Goal: Task Accomplishment & Management: Manage account settings

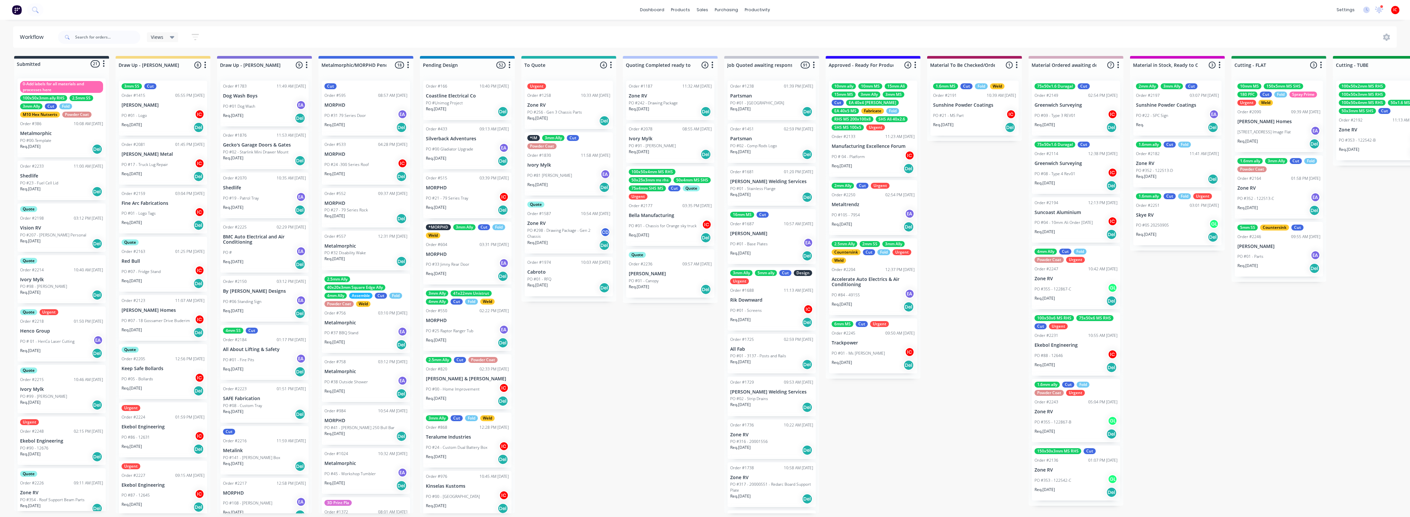
scroll to position [1, 0]
click at [731, 31] on div "Sales Orders" at bounding box center [726, 34] width 27 height 6
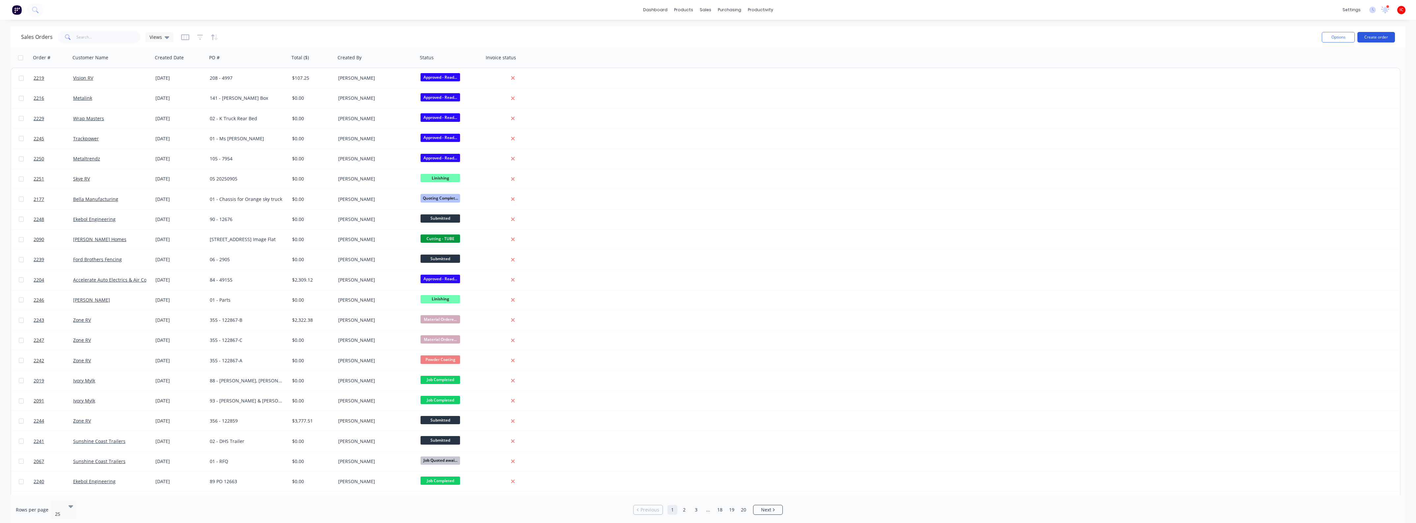
click at [1381, 34] on button "Create order" at bounding box center [1376, 37] width 38 height 11
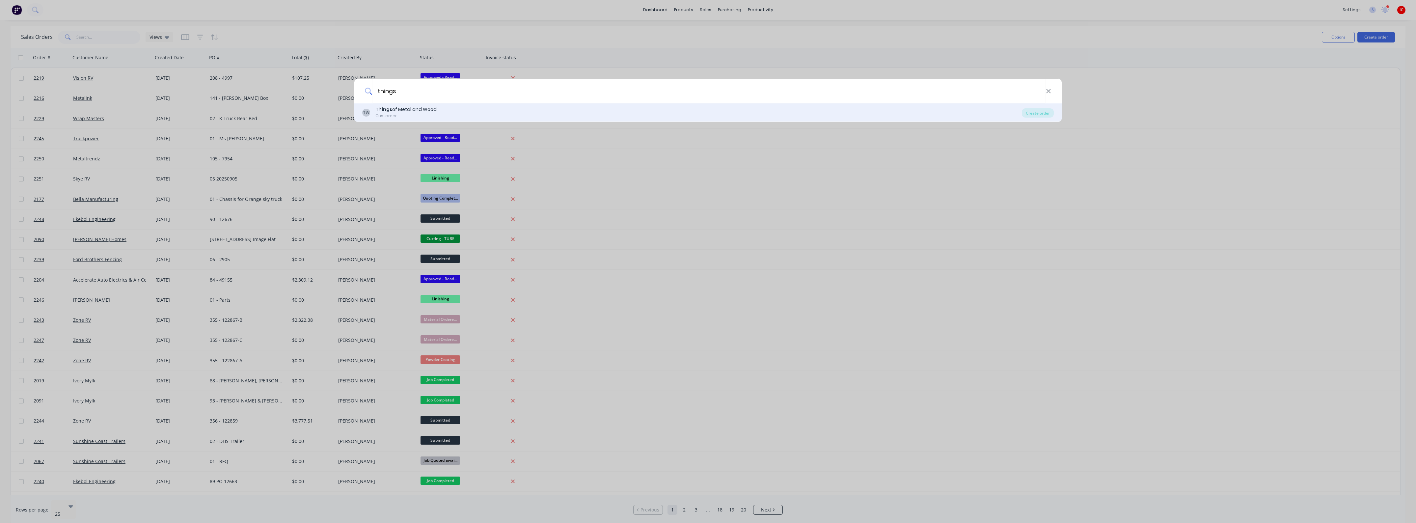
type input "things"
click at [405, 108] on div "Things of Metal and Wood" at bounding box center [405, 109] width 61 height 7
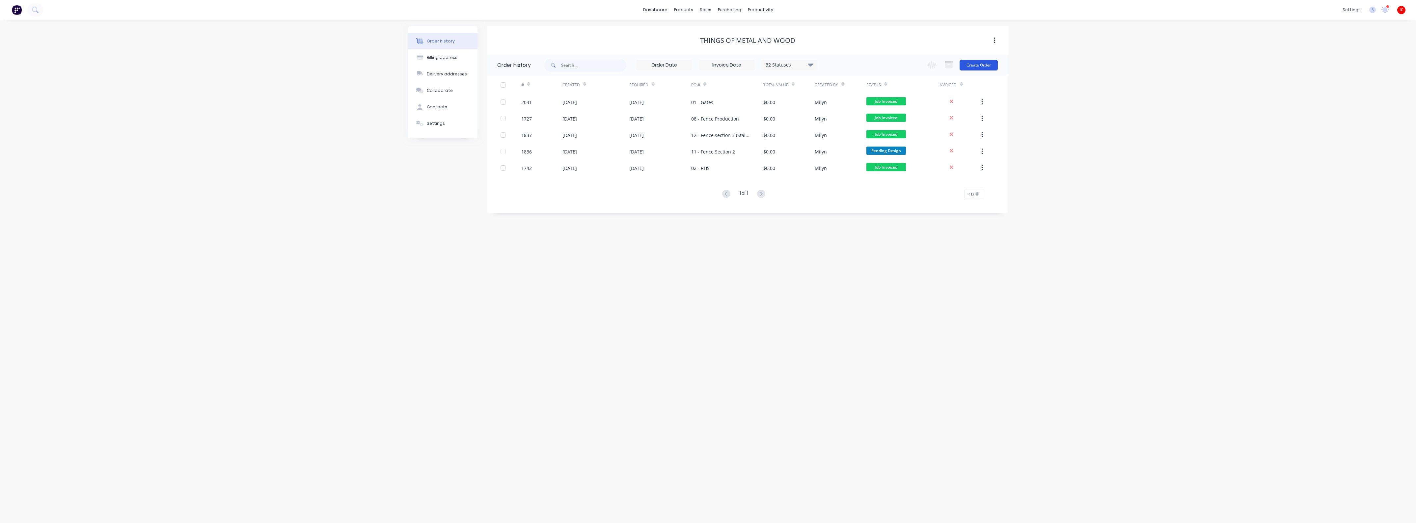
click at [984, 65] on button "Create Order" at bounding box center [978, 65] width 38 height 11
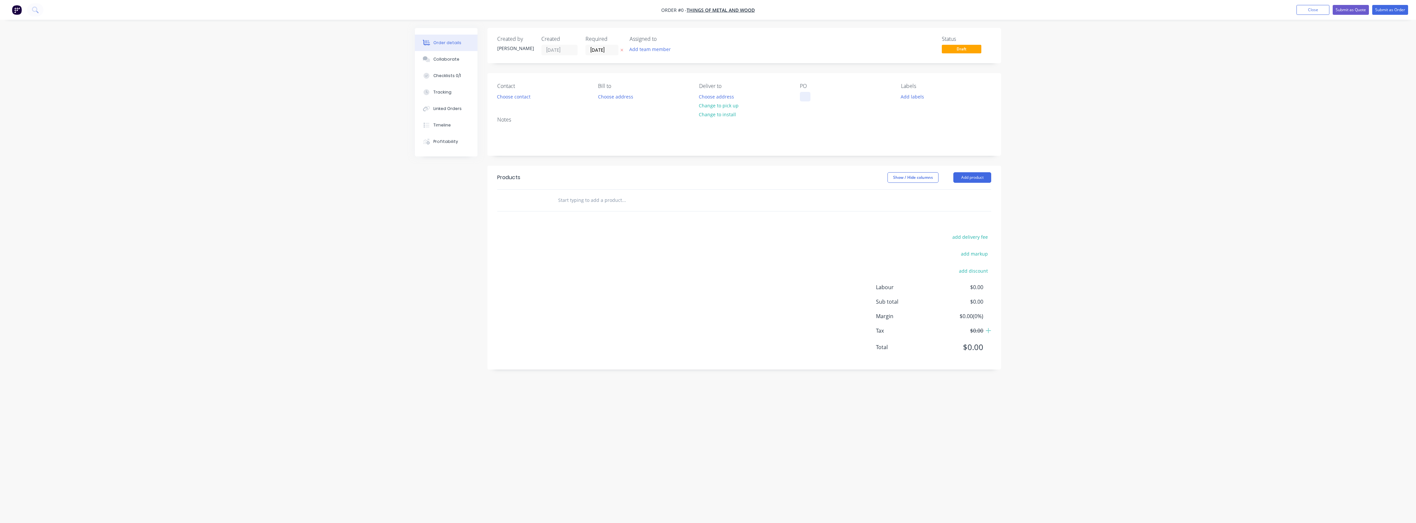
click at [806, 94] on div at bounding box center [805, 97] width 11 height 10
click at [808, 92] on div at bounding box center [805, 97] width 11 height 10
click at [847, 123] on div "Notes" at bounding box center [744, 120] width 494 height 6
click at [913, 95] on button "Add labels" at bounding box center [912, 96] width 30 height 9
click at [931, 115] on input "text" at bounding box center [955, 116] width 69 height 13
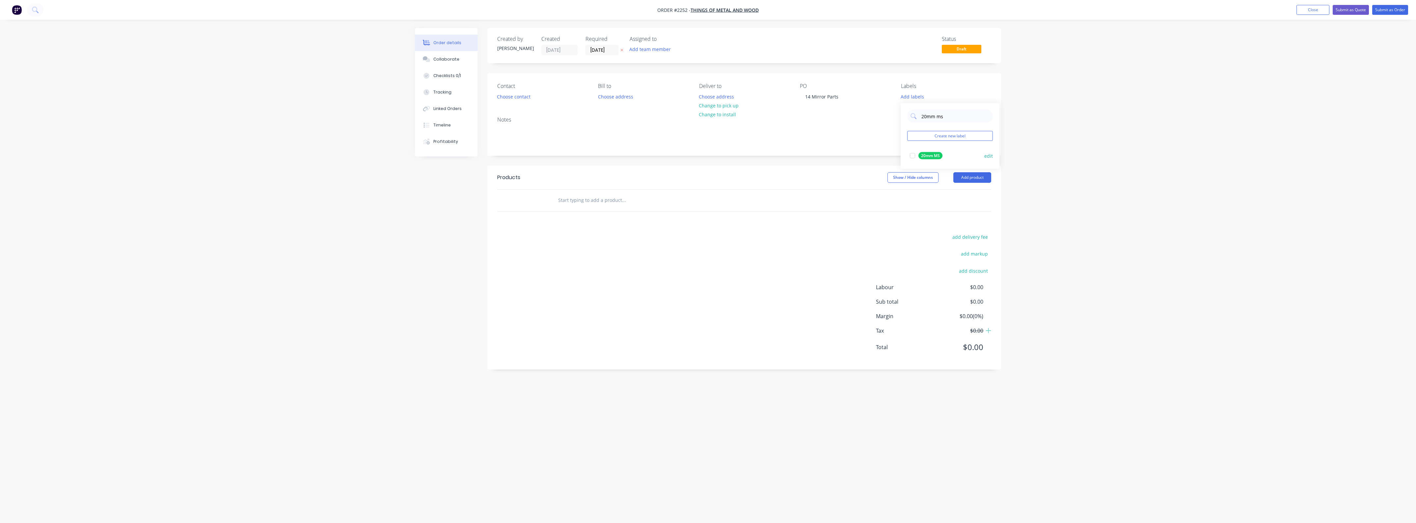
click at [912, 157] on div at bounding box center [912, 155] width 13 height 13
drag, startPoint x: 957, startPoint y: 115, endPoint x: 902, endPoint y: 116, distance: 55.0
click at [902, 116] on div "20mm ms Create new label 20mm MS edit" at bounding box center [950, 133] width 99 height 66
click at [911, 164] on div at bounding box center [912, 163] width 13 height 13
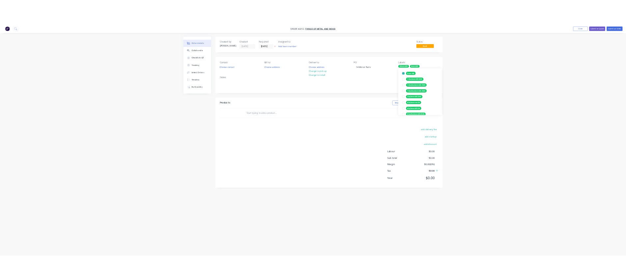
scroll to position [0, 0]
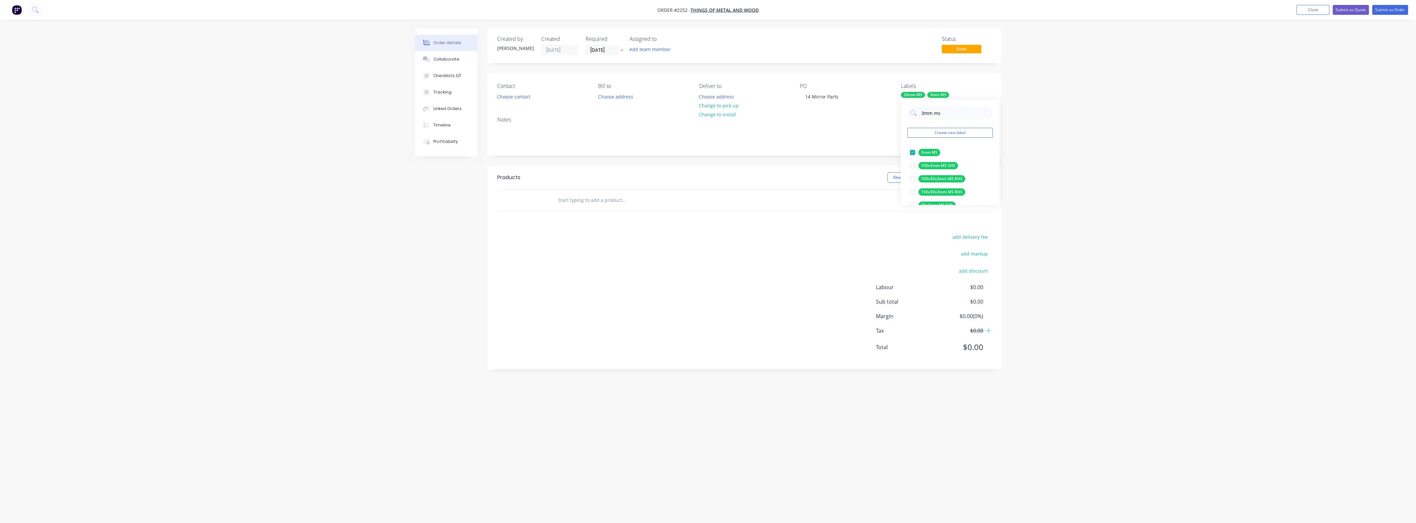
drag, startPoint x: 916, startPoint y: 114, endPoint x: 906, endPoint y: 115, distance: 9.6
click at [906, 115] on div "3mm ms Create new label 3mm MS edit 100x3mm MS SHS edit 100x50x3mm MS RHS edit …" at bounding box center [950, 152] width 99 height 105
click at [913, 154] on div at bounding box center [912, 152] width 13 height 13
drag, startPoint x: 938, startPoint y: 114, endPoint x: 900, endPoint y: 115, distance: 38.2
click at [900, 115] on body "Order #2252 - Things of Metal and Wood Add product Close Submit as Quote Submit…" at bounding box center [708, 261] width 1416 height 523
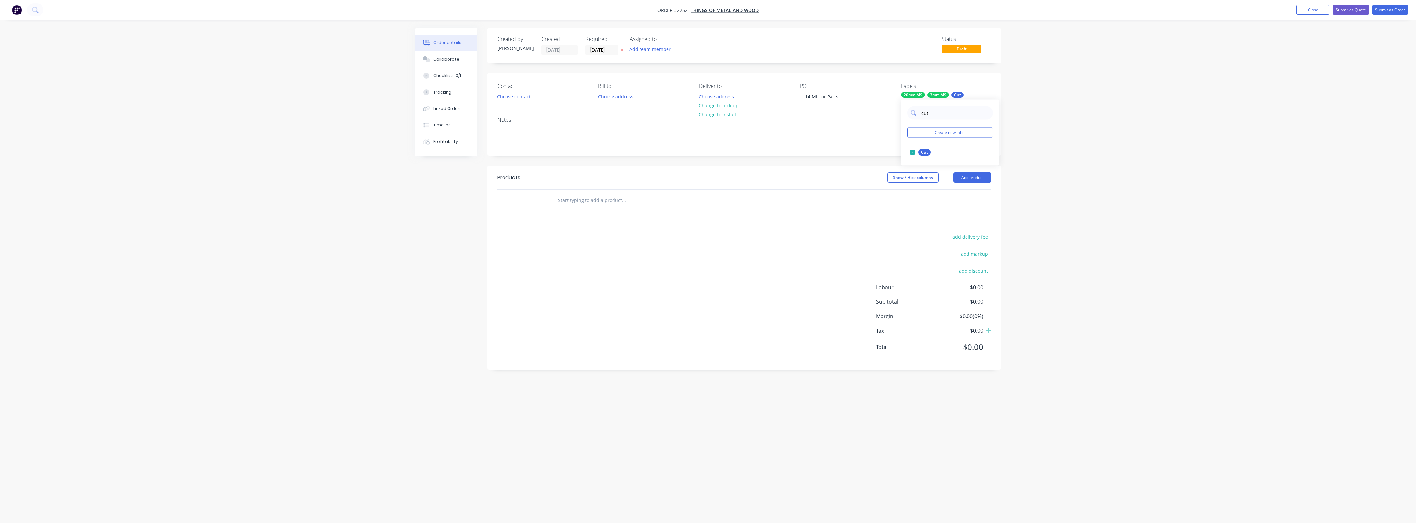
drag, startPoint x: 938, startPoint y: 114, endPoint x: 915, endPoint y: 116, distance: 23.1
click at [915, 116] on div "cut" at bounding box center [950, 112] width 86 height 13
type input "urge"
click at [913, 152] on div at bounding box center [912, 152] width 13 height 13
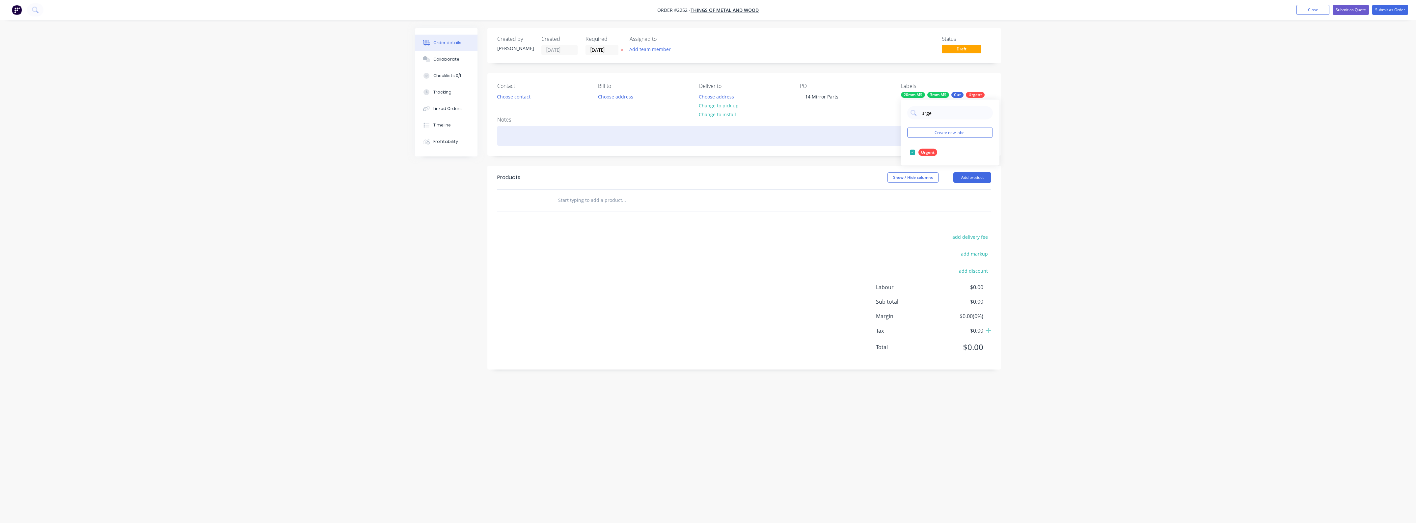
click at [854, 138] on div at bounding box center [744, 136] width 494 height 20
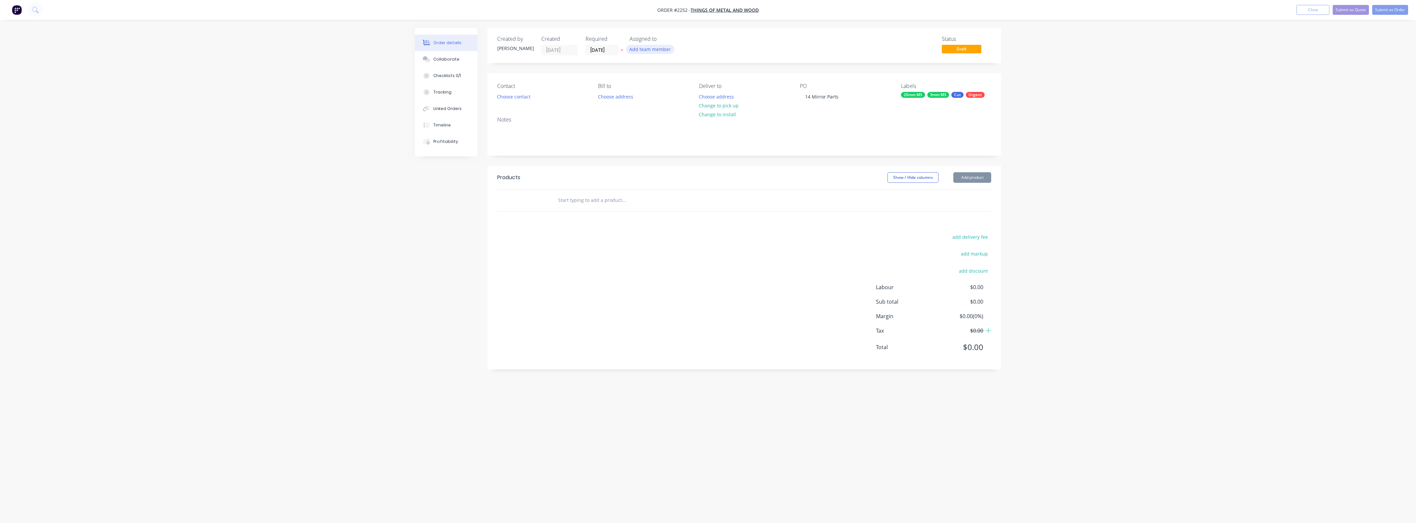
click at [651, 47] on button "Add team member" at bounding box center [650, 49] width 48 height 9
click at [666, 87] on div "[PERSON_NAME] (You)" at bounding box center [683, 86] width 66 height 7
click at [1382, 8] on button "Submit as Order" at bounding box center [1390, 10] width 36 height 10
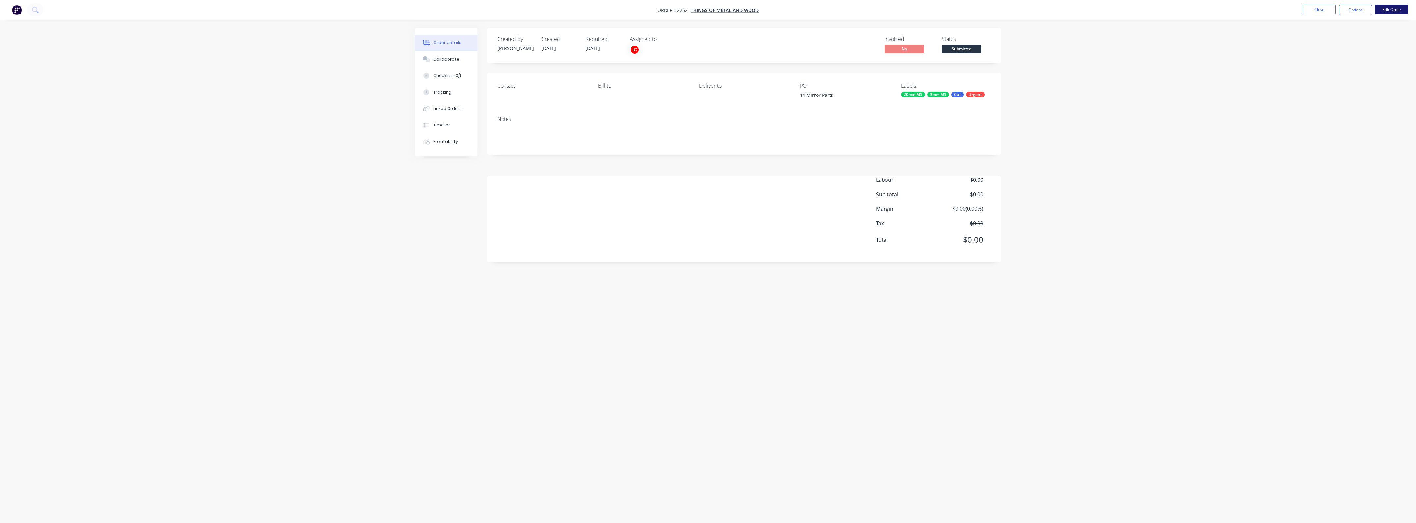
click at [1396, 10] on button "Edit Order" at bounding box center [1391, 10] width 33 height 10
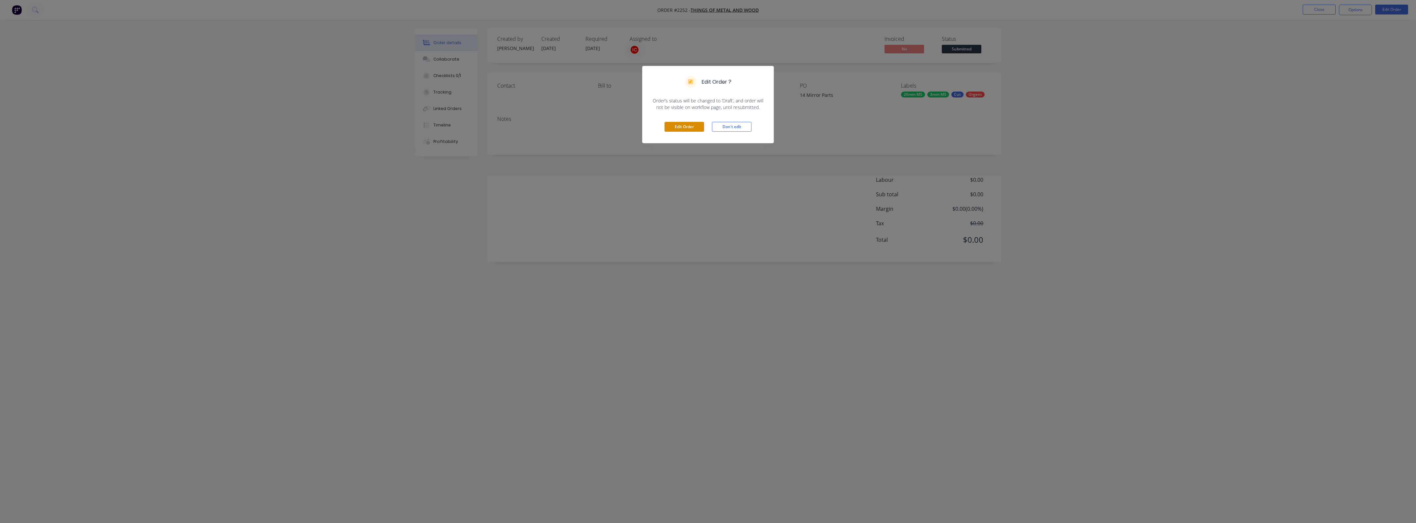
click at [684, 124] on button "Edit Order" at bounding box center [684, 127] width 40 height 10
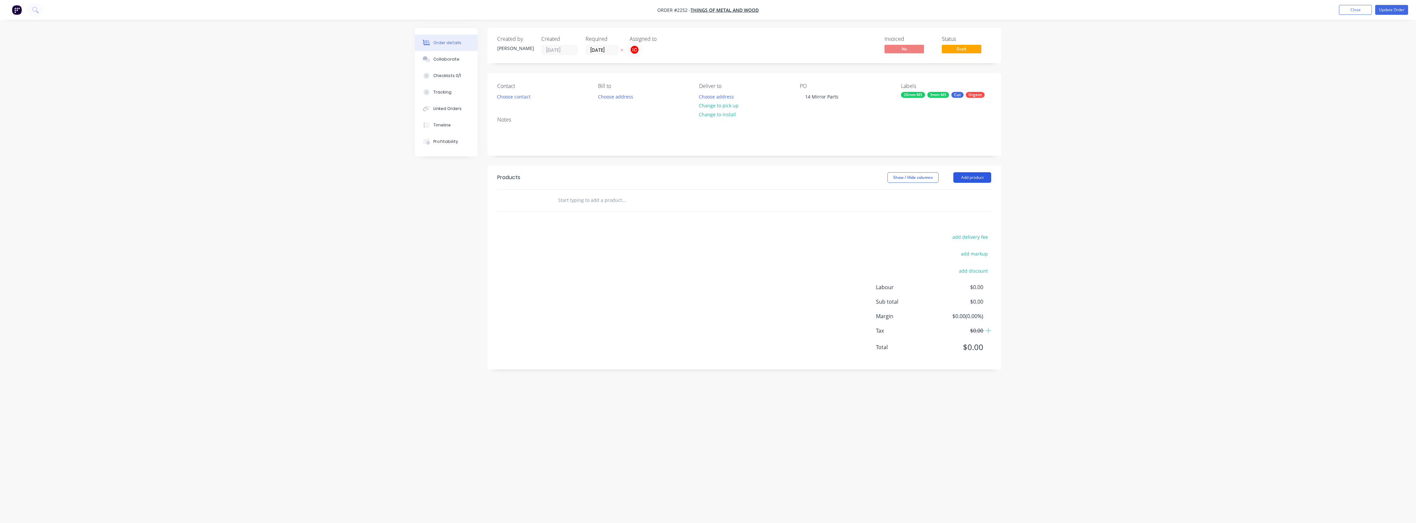
click at [964, 180] on button "Add product" at bounding box center [972, 177] width 38 height 11
click at [962, 208] on div "Basic product" at bounding box center [959, 207] width 51 height 10
click at [601, 212] on div at bounding box center [579, 211] width 55 height 10
click at [569, 209] on div at bounding box center [579, 211] width 55 height 10
paste div
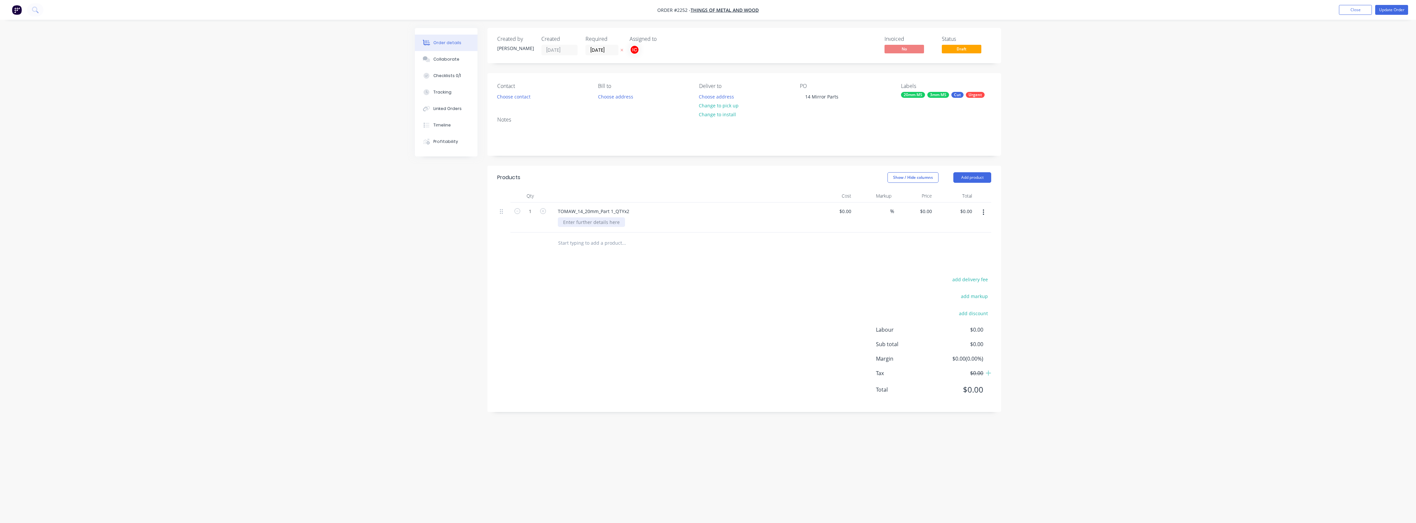
click at [594, 222] on div at bounding box center [591, 222] width 67 height 10
click at [597, 221] on div at bounding box center [591, 222] width 67 height 10
click at [697, 208] on div "TOMAW_14_20mm_Part 1_QTYx2" at bounding box center [681, 211] width 258 height 10
click at [983, 209] on icon "button" at bounding box center [984, 212] width 2 height 7
click at [950, 243] on div "Duplicate" at bounding box center [959, 243] width 51 height 10
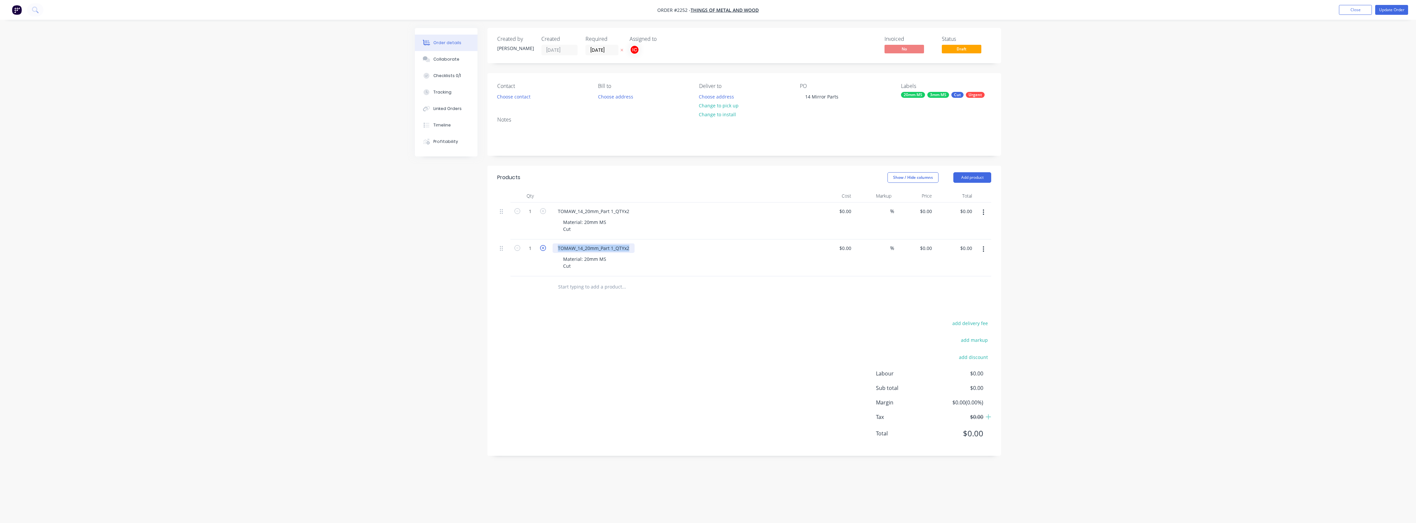
drag, startPoint x: 631, startPoint y: 246, endPoint x: 544, endPoint y: 251, distance: 87.1
click at [544, 251] on div "1 TOMAW_14_20mm_Part 1_QTYx2 Material: 20mm MS Cut $0.00 $0.00 % $0.00 $0.00 $0…" at bounding box center [744, 257] width 494 height 37
paste div
click at [608, 259] on div "Material: 20mm MS Cut" at bounding box center [585, 262] width 54 height 16
click at [680, 265] on div "Material: 20mm MS Cut" at bounding box center [684, 262] width 253 height 16
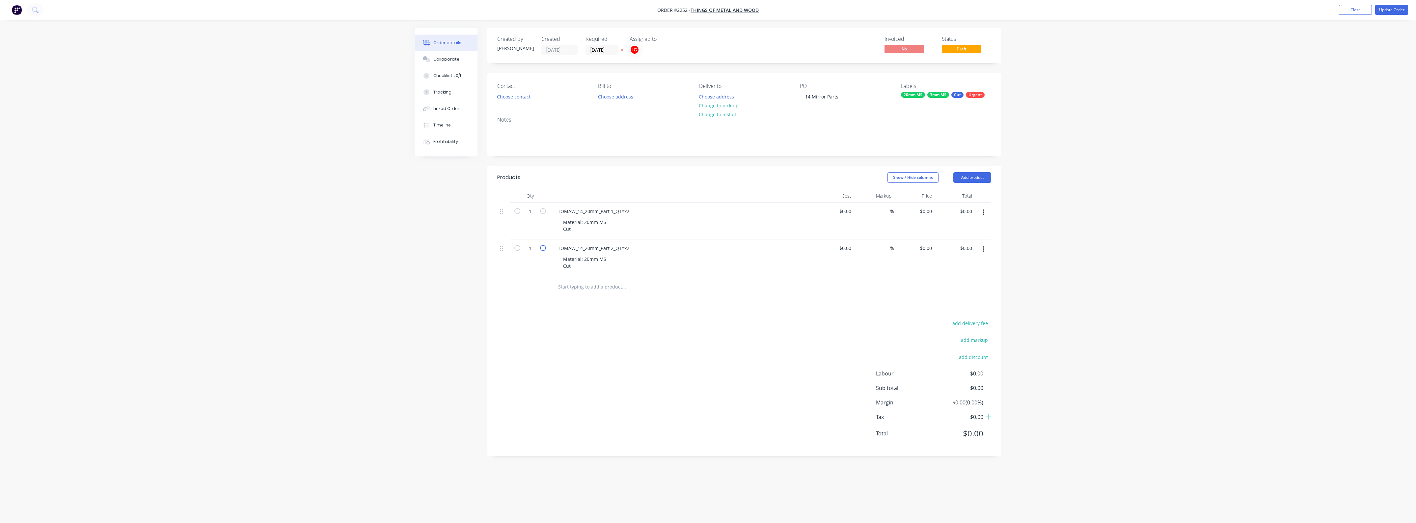
click at [543, 249] on icon "button" at bounding box center [543, 248] width 6 height 6
type input "2"
click at [545, 214] on form "1" at bounding box center [530, 211] width 34 height 10
click at [539, 210] on button "button" at bounding box center [543, 210] width 9 height 7
click at [540, 210] on icon "button" at bounding box center [543, 211] width 6 height 6
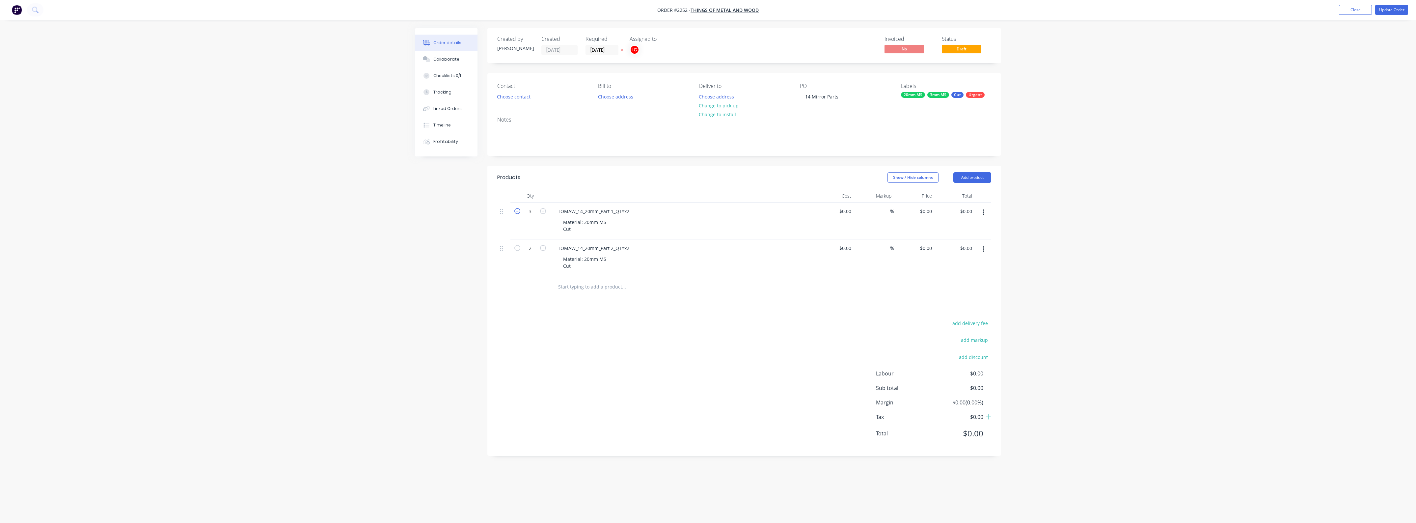
click at [520, 211] on icon "button" at bounding box center [517, 211] width 6 height 6
type input "2"
click at [985, 251] on button "button" at bounding box center [983, 249] width 15 height 12
click at [950, 280] on div "Duplicate" at bounding box center [959, 280] width 51 height 10
drag, startPoint x: 630, startPoint y: 283, endPoint x: 533, endPoint y: 281, distance: 96.8
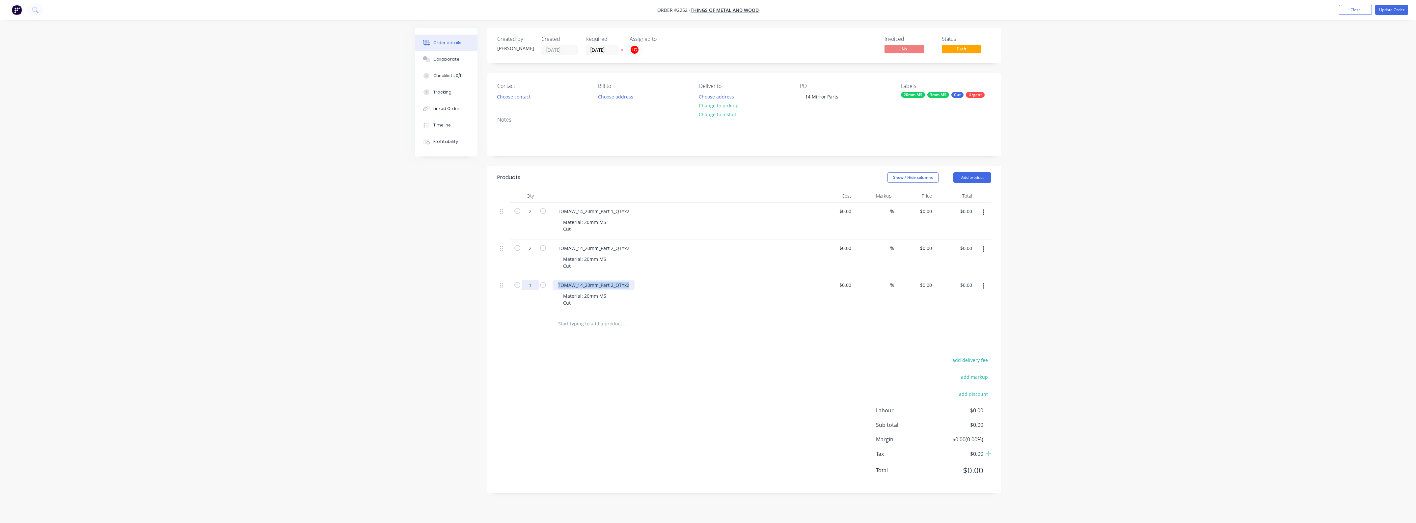
click at [533, 281] on div "1 TOMAW_14_20mm_Part 2_QTYx2 Material: 20mm MS Cut $0.00 $0.00 % $0.00 $0.00 $0…" at bounding box center [744, 294] width 494 height 37
paste div
click at [587, 296] on div "Material: 20mm MS Cut" at bounding box center [585, 299] width 54 height 16
click at [587, 295] on div "Material: 20mm MS Cut" at bounding box center [585, 299] width 54 height 16
click at [563, 296] on div "Material: 3mm MS Cut" at bounding box center [583, 299] width 51 height 16
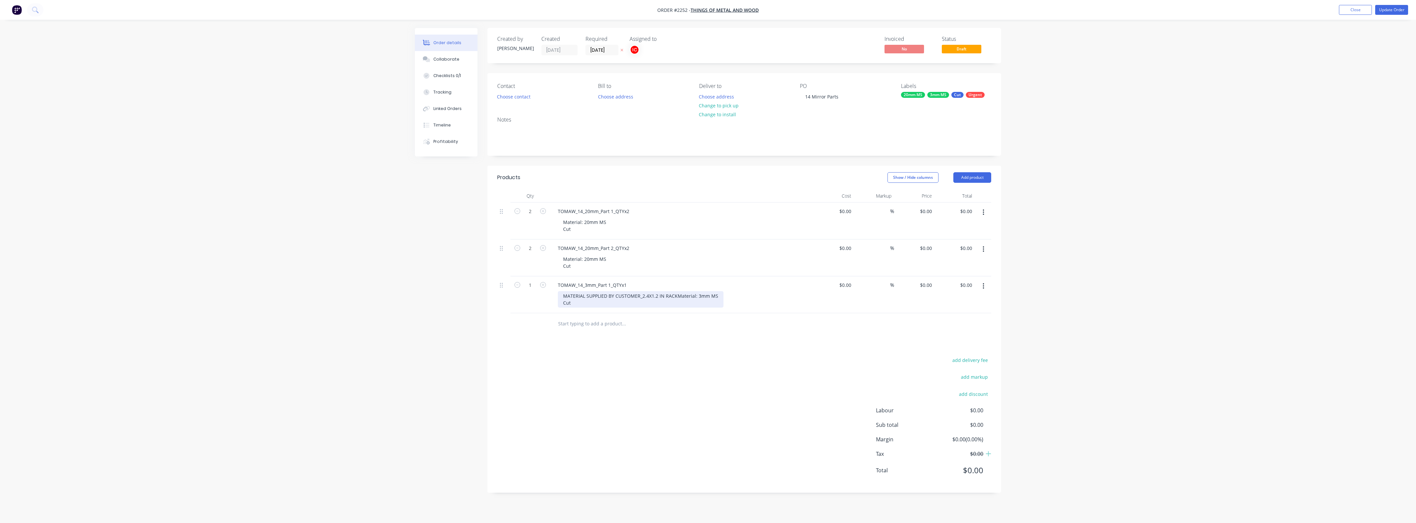
click at [649, 295] on div "MATERIAL SUPPLIED BY CUSTOMER_2.4X1.2 IN RACK Material: 3mm MS Cut" at bounding box center [641, 299] width 166 height 16
click at [798, 300] on div "MATERIAL SUPPLIED BY CUSTOMER_2.4x1.2 IN RACK Material: 3mm MS Cut" at bounding box center [684, 302] width 253 height 23
click at [983, 285] on icon "button" at bounding box center [984, 286] width 2 height 7
click at [949, 317] on div "Duplicate" at bounding box center [959, 317] width 51 height 10
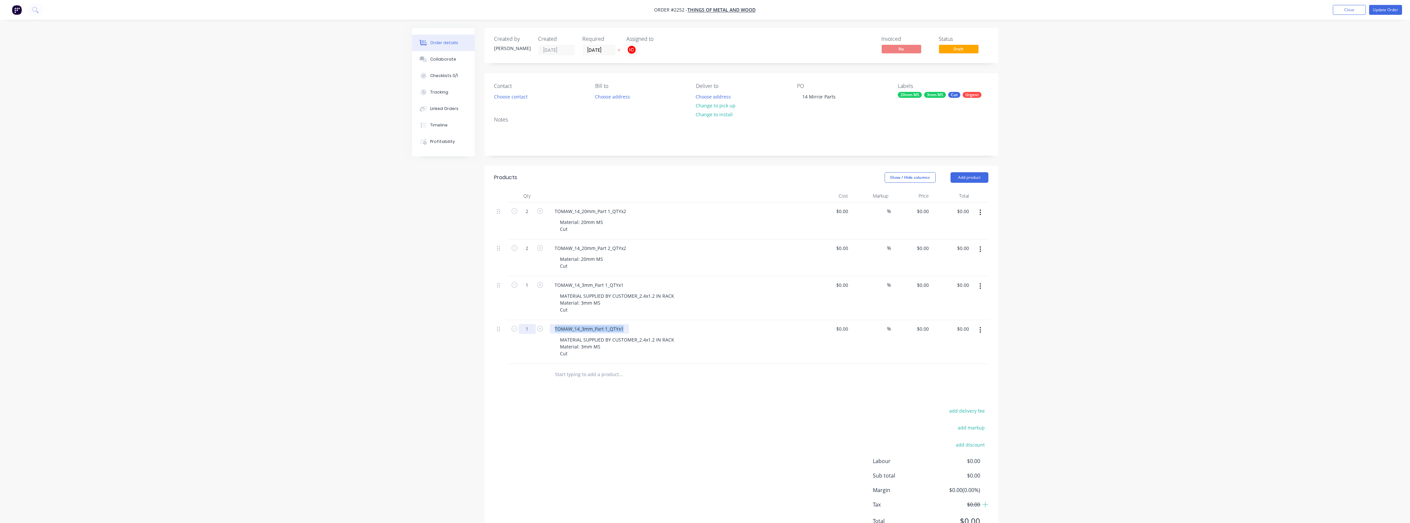
drag, startPoint x: 627, startPoint y: 328, endPoint x: 532, endPoint y: 325, distance: 94.9
click at [532, 325] on div "1 TOMAW_14_3mm_Part 1_QTYx1 MATERIAL SUPPLIED BY CUSTOMER_2.4x1.2 IN RACK Mater…" at bounding box center [741, 342] width 494 height 44
paste div
click at [723, 352] on div "MATERIAL SUPPLIED BY CUSTOMER_2.4x1.2 IN RACK Material: 3mm MS Cut" at bounding box center [681, 346] width 253 height 23
click at [1145, 291] on div "Order details Collaborate Checklists 0/1 Tracking Linked Orders Timeline Profit…" at bounding box center [705, 276] width 1410 height 553
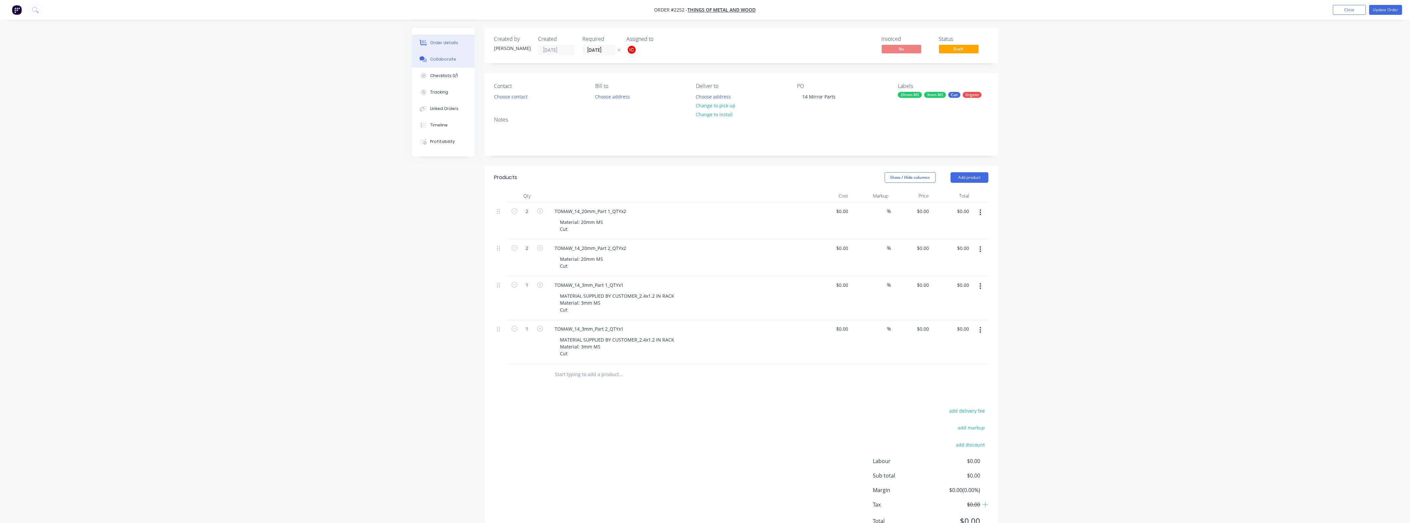
click at [448, 58] on div "Collaborate" at bounding box center [443, 59] width 26 height 6
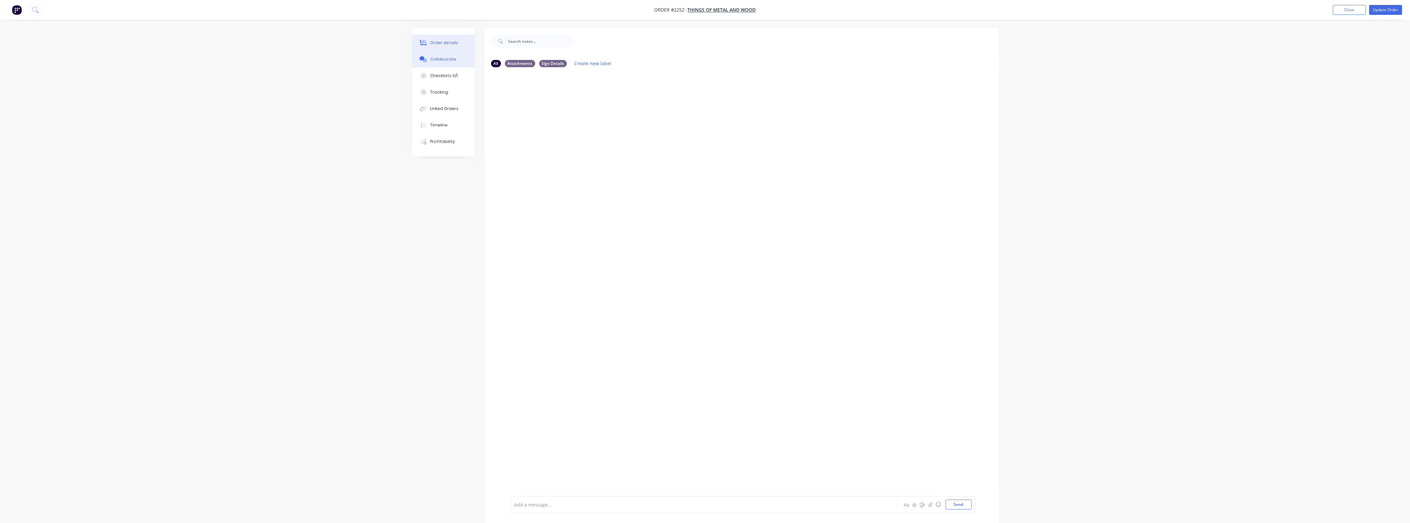
click at [452, 40] on div "Order details" at bounding box center [444, 43] width 28 height 6
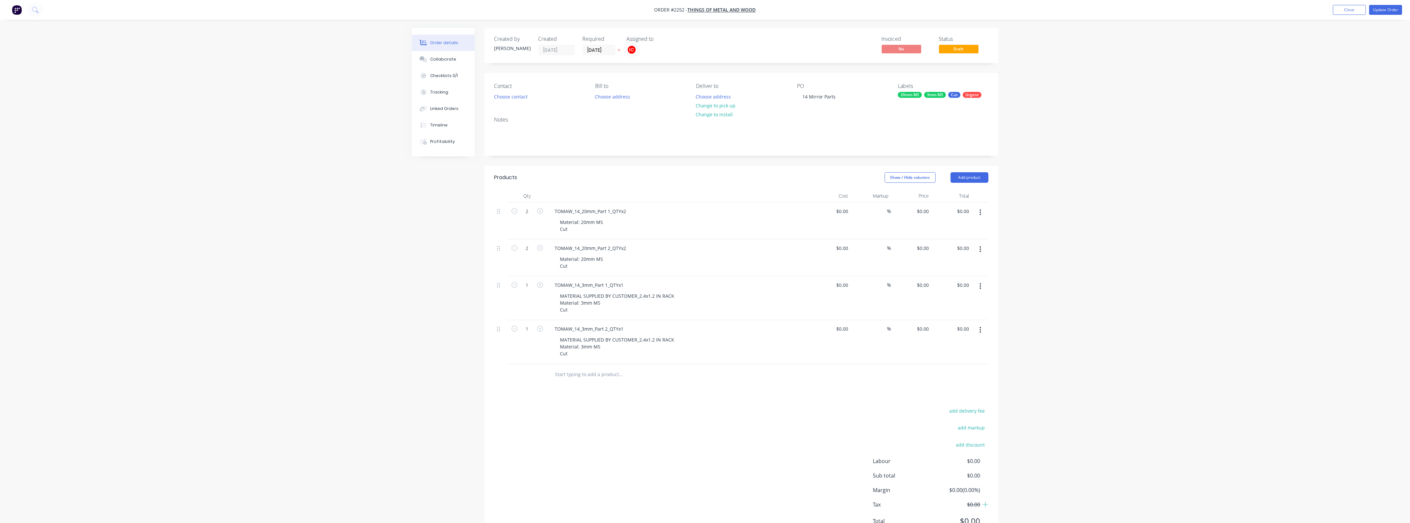
click at [854, 160] on div "Created by [PERSON_NAME] Created [DATE] Required [DATE] Assigned to IC Invoiced…" at bounding box center [741, 285] width 514 height 515
click at [1387, 9] on button "Update Order" at bounding box center [1385, 10] width 33 height 10
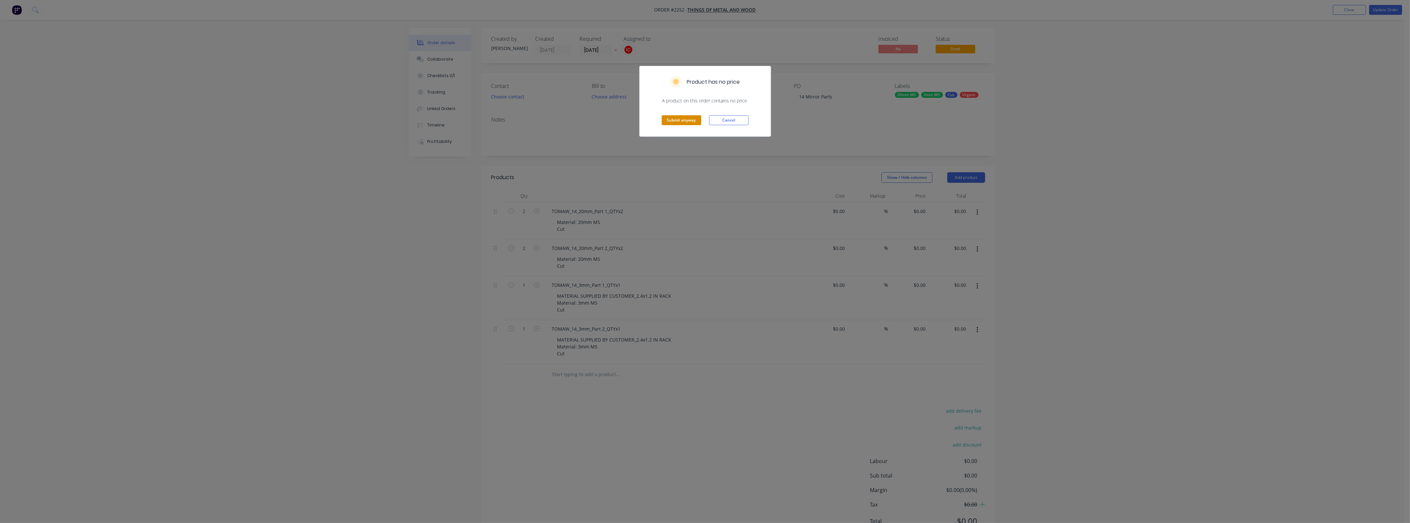
click at [686, 116] on button "Submit anyway" at bounding box center [681, 120] width 40 height 10
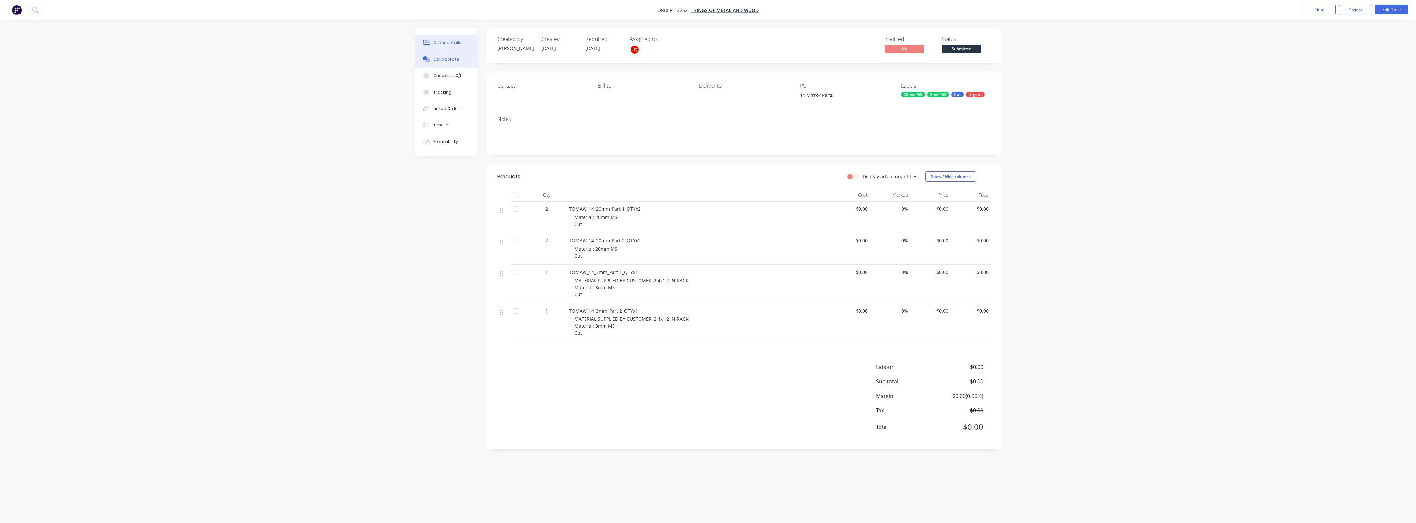
click at [442, 56] on div "Collaborate" at bounding box center [446, 59] width 26 height 6
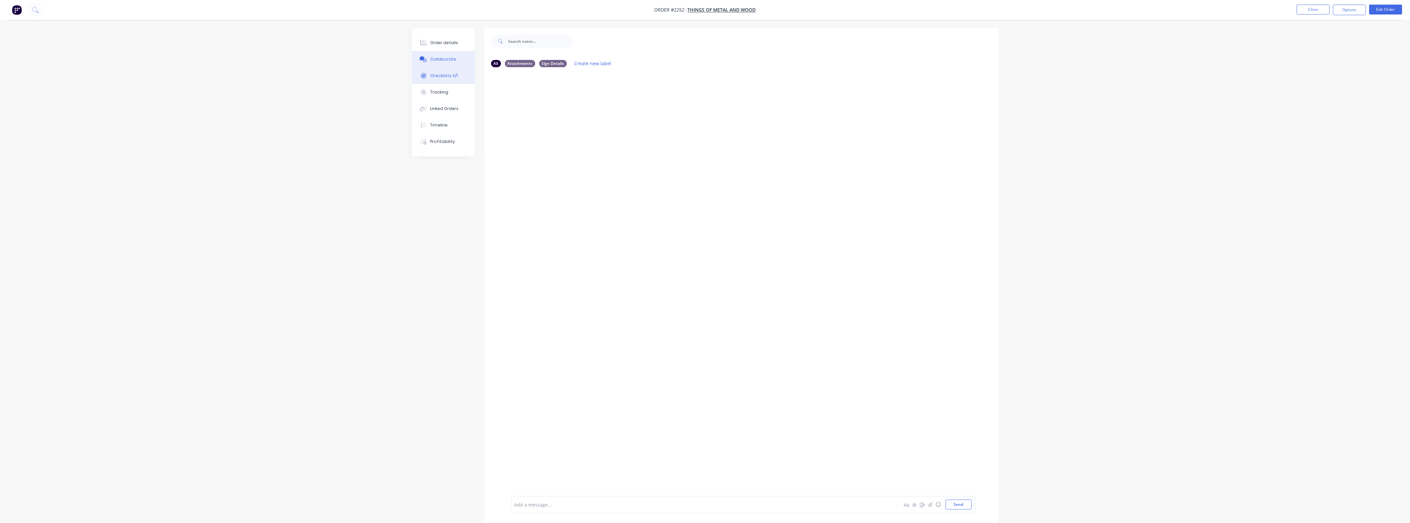
click at [450, 78] on div "Checklists 0/1" at bounding box center [444, 76] width 28 height 6
type textarea "x"
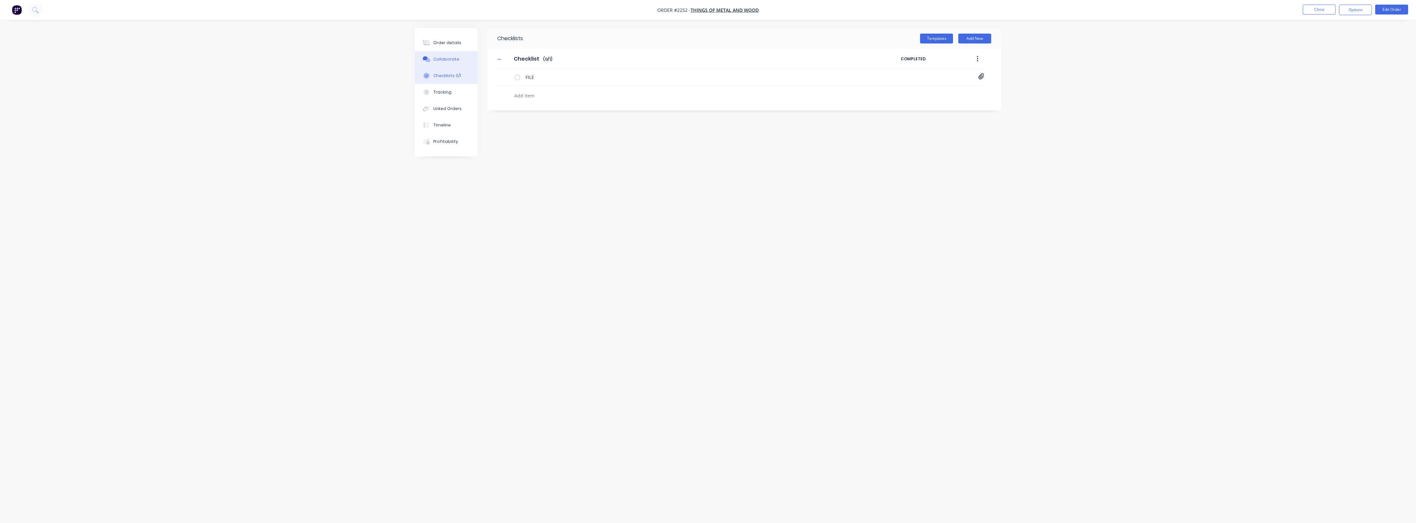
click at [447, 63] on button "Collaborate" at bounding box center [446, 59] width 63 height 16
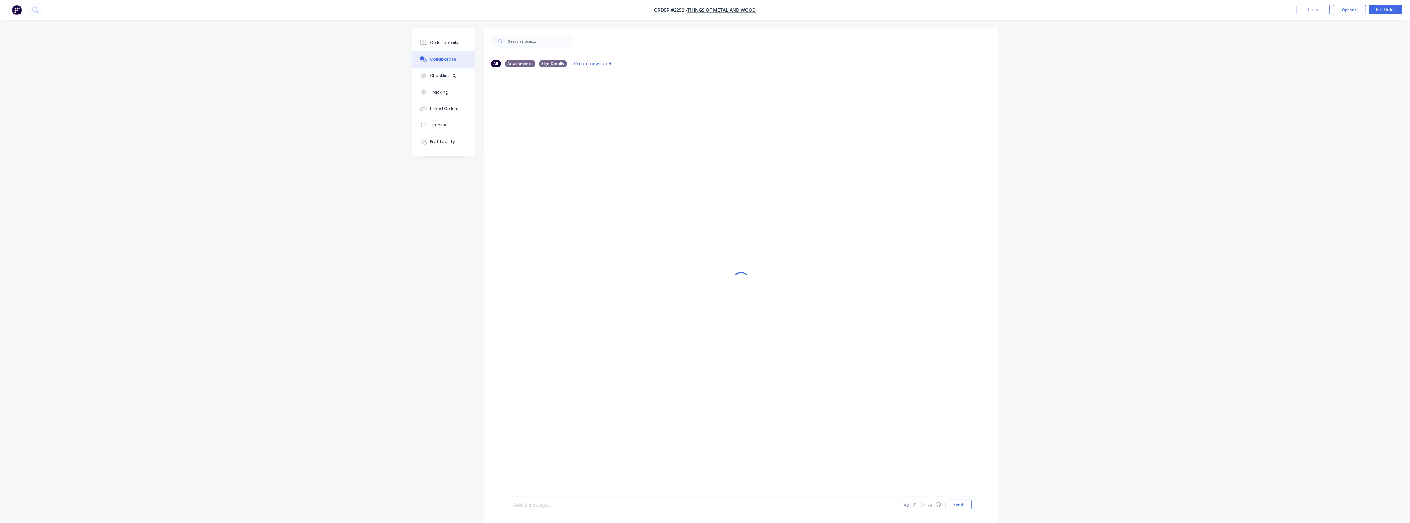
click at [681, 505] on div at bounding box center [686, 504] width 342 height 7
click at [960, 504] on button "Send" at bounding box center [958, 504] width 26 height 10
click at [446, 41] on div "Order details" at bounding box center [444, 43] width 28 height 6
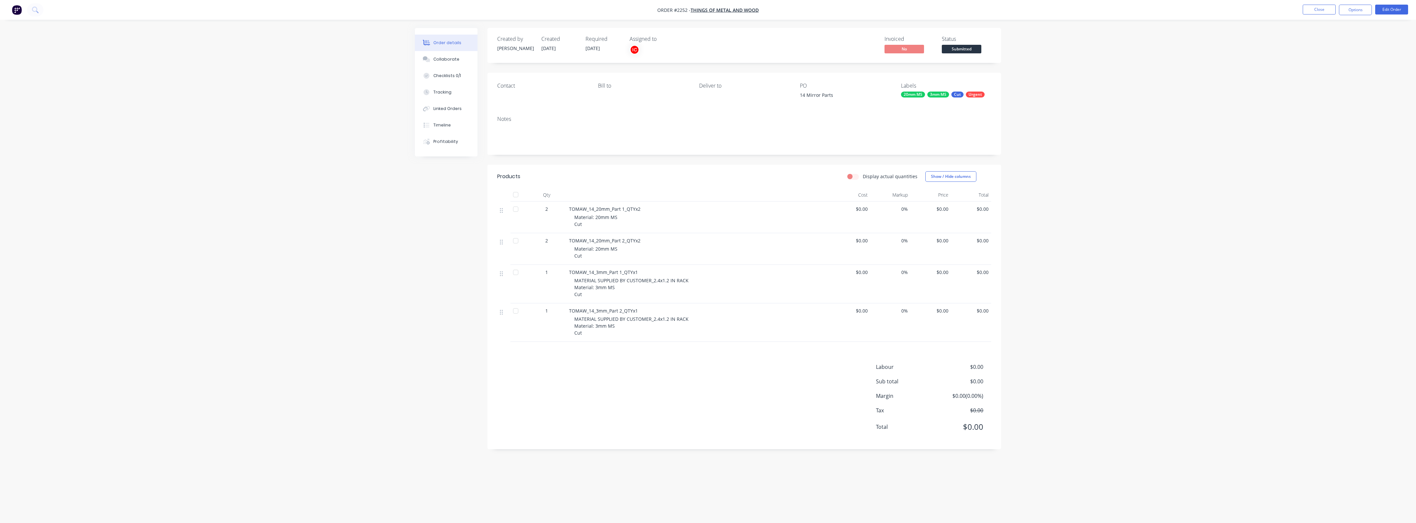
click at [957, 46] on span "Submitted" at bounding box center [962, 49] width 40 height 8
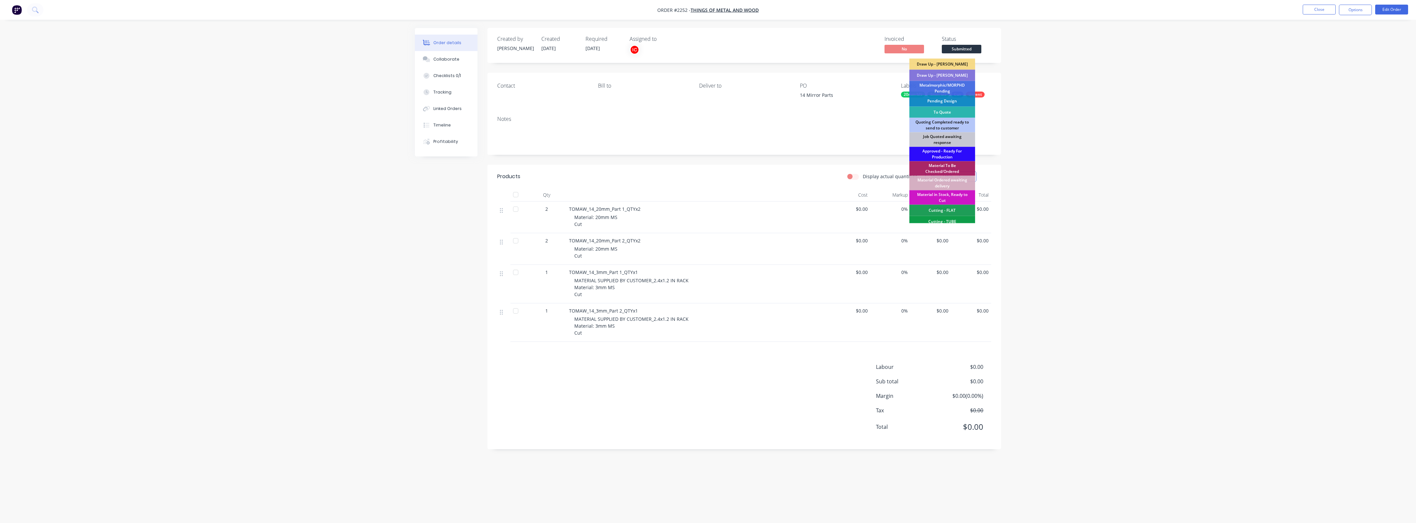
click at [949, 152] on div "Approved - Ready For Production" at bounding box center [942, 154] width 66 height 14
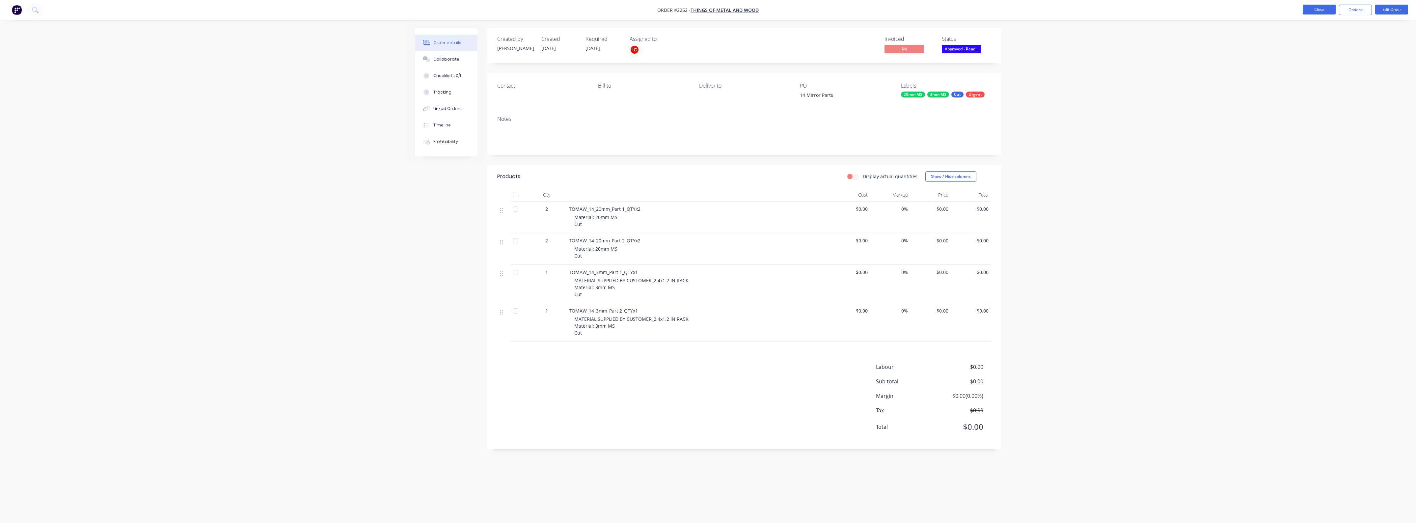
click at [1320, 10] on button "Close" at bounding box center [1319, 10] width 33 height 10
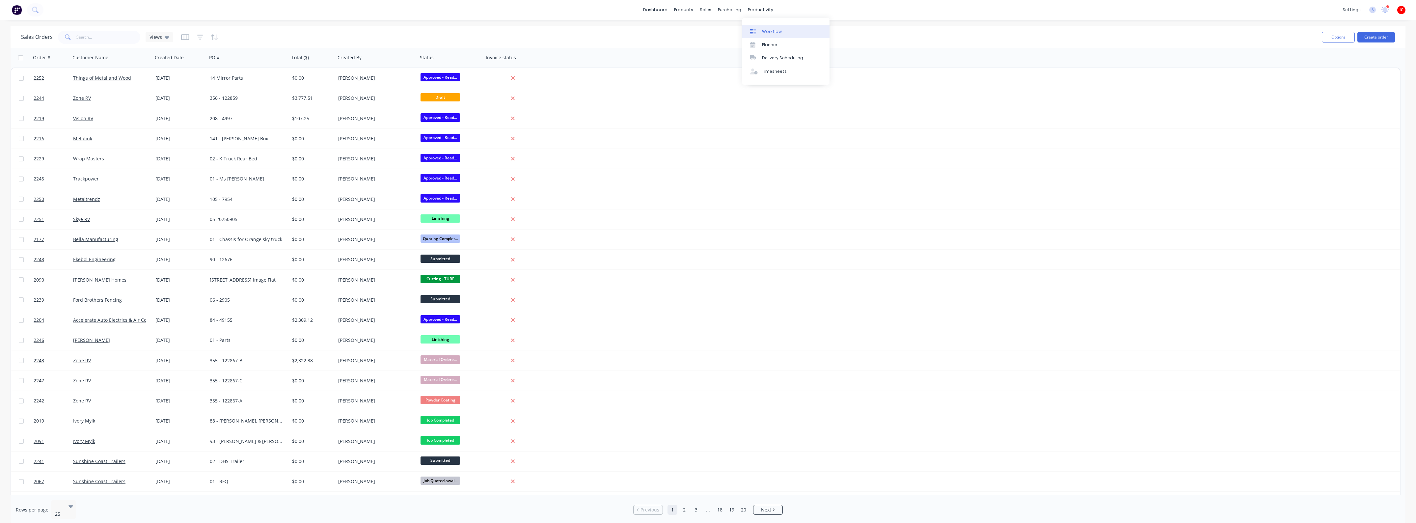
click at [761, 27] on link "Workflow" at bounding box center [785, 31] width 87 height 13
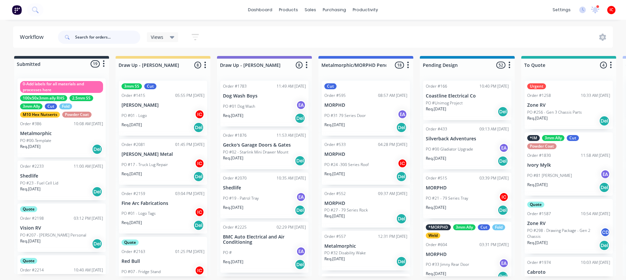
click at [103, 41] on input "text" at bounding box center [107, 37] width 65 height 13
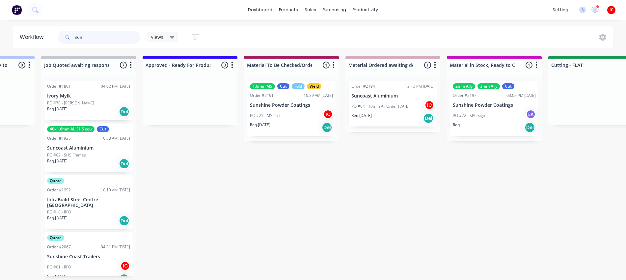
scroll to position [0, 646]
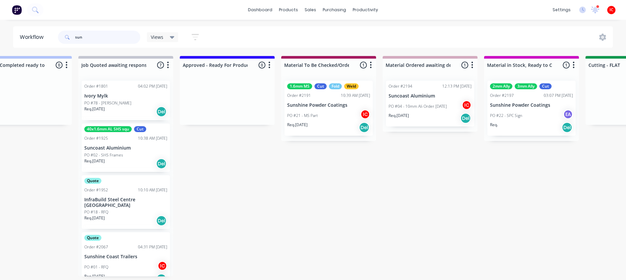
type input "sun"
click at [336, 109] on div "1.6mm MS Cut Fold Weld Order #2191 10:39 AM [DATE] Sunshine Powder Coatings PO …" at bounding box center [328, 108] width 88 height 55
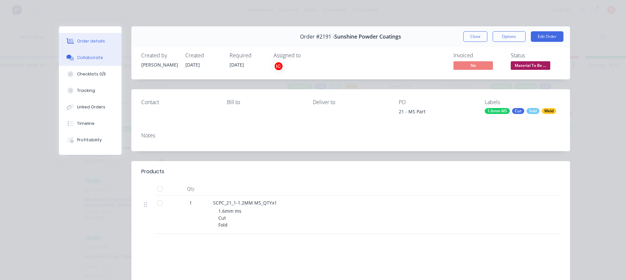
click at [84, 55] on div "Collaborate" at bounding box center [90, 58] width 26 height 6
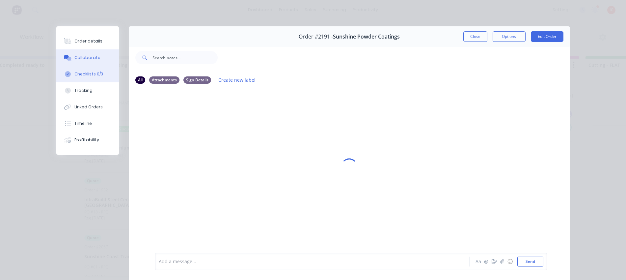
click at [91, 72] on div "Checklists 0/3" at bounding box center [88, 74] width 29 height 6
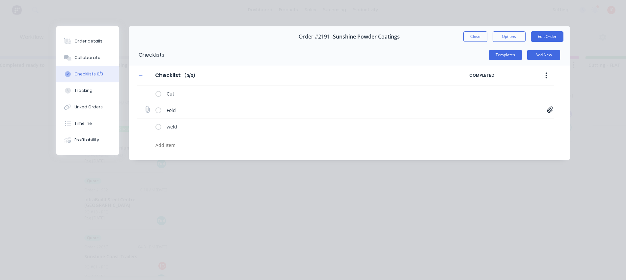
click at [551, 109] on icon at bounding box center [550, 109] width 6 height 7
click at [545, 125] on icon at bounding box center [544, 123] width 5 height 7
type textarea "x"
click at [149, 109] on icon at bounding box center [147, 109] width 9 height 9
click at [145, 106] on input "file" at bounding box center [145, 106] width 0 height 0
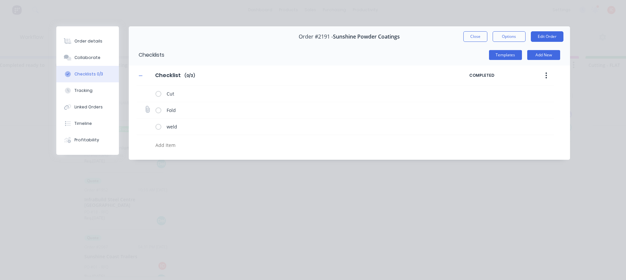
type input "C:\fakepath\SCPC_21_Master.pdf"
click at [72, 37] on button "Order details" at bounding box center [87, 41] width 63 height 16
type textarea "x"
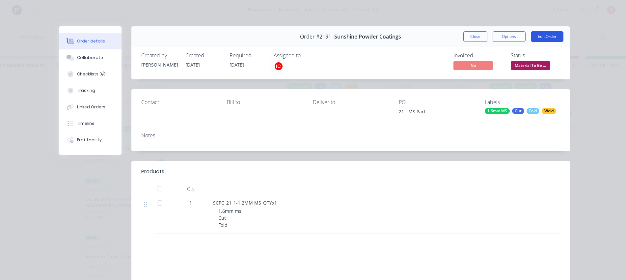
click at [541, 34] on button "Edit Order" at bounding box center [547, 36] width 33 height 11
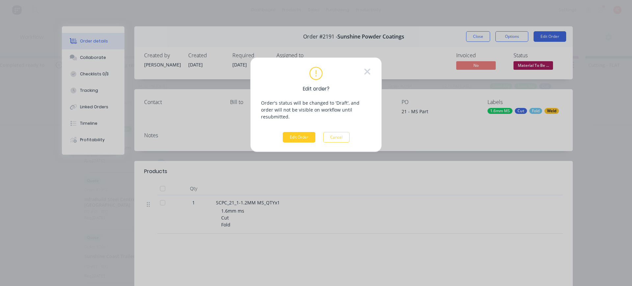
click at [296, 132] on button "Edit Order" at bounding box center [299, 137] width 33 height 11
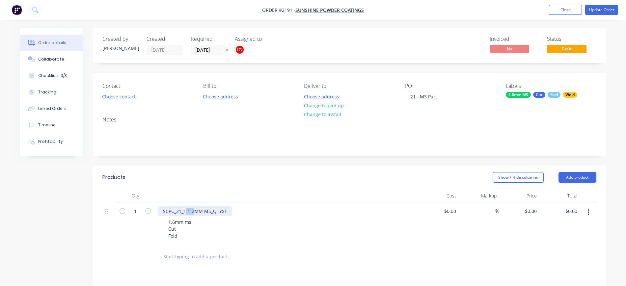
drag, startPoint x: 195, startPoint y: 210, endPoint x: 185, endPoint y: 216, distance: 11.4
click at [185, 216] on div "SCPC_21_1-1.2MM MS_QTYx1 1.6mm ms Cut Fold" at bounding box center [286, 224] width 263 height 44
click at [311, 225] on div "1.6mm ms Cut Fold" at bounding box center [289, 228] width 253 height 23
click at [57, 59] on div "Collaborate" at bounding box center [51, 59] width 26 height 6
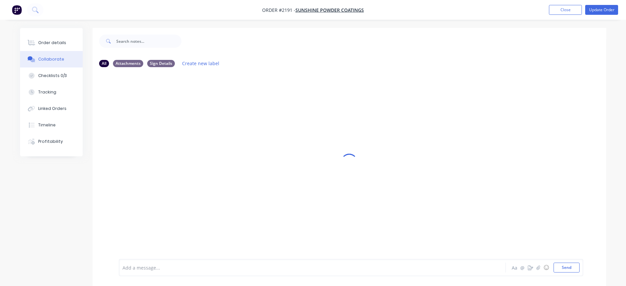
click at [243, 269] on div at bounding box center [294, 267] width 342 height 7
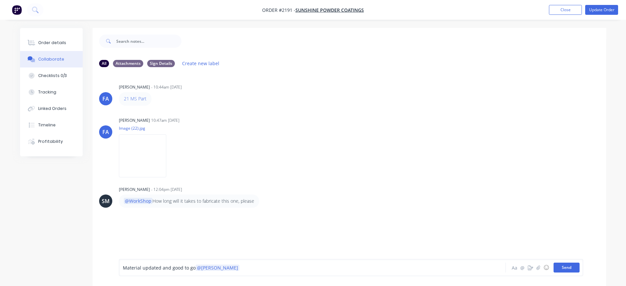
click at [563, 268] on button "Send" at bounding box center [566, 268] width 26 height 10
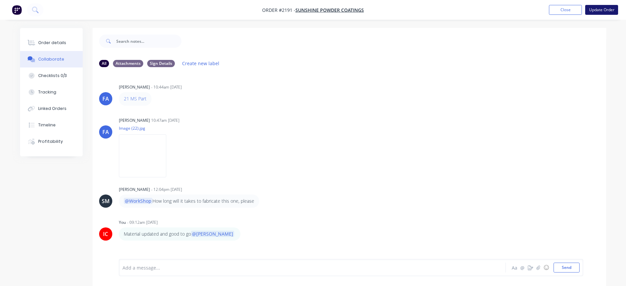
click at [602, 10] on button "Update Order" at bounding box center [601, 10] width 33 height 10
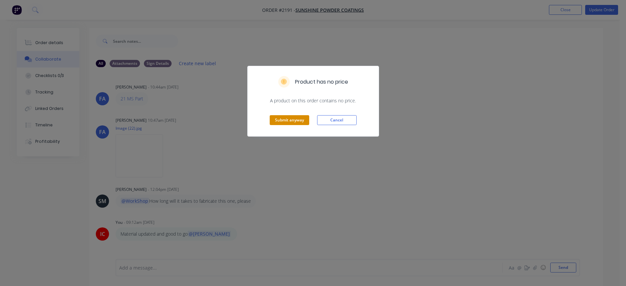
click at [290, 124] on button "Submit anyway" at bounding box center [290, 120] width 40 height 10
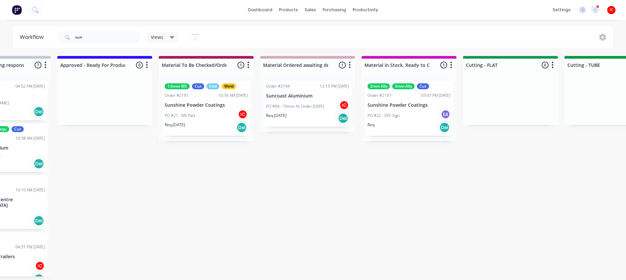
scroll to position [0, 788]
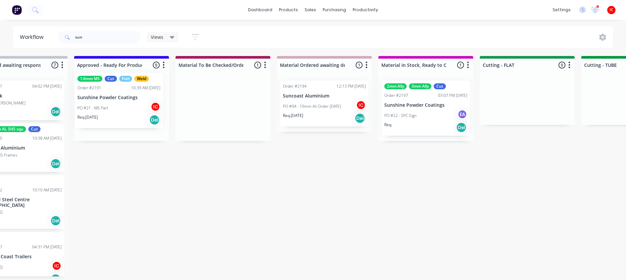
drag, startPoint x: 178, startPoint y: 114, endPoint x: 114, endPoint y: 103, distance: 65.2
click at [112, 103] on div "Submitted 2 Status colour #273444 hex #273444 Save Cancel Summaries Total order…" at bounding box center [557, 166] width 2626 height 220
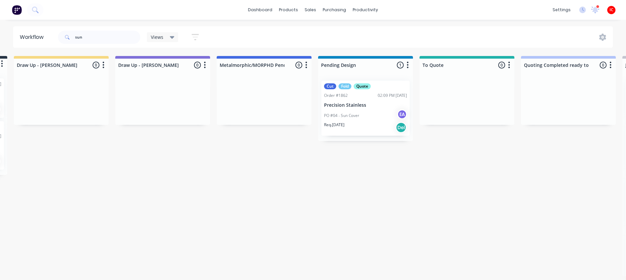
scroll to position [0, 73]
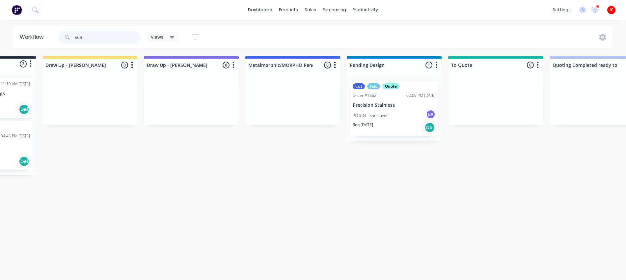
drag, startPoint x: 104, startPoint y: 35, endPoint x: 32, endPoint y: 34, distance: 71.8
click at [32, 34] on header "Workflow sun Views Save new view None (Default) edit [PERSON_NAME] edit [PERSON…" at bounding box center [313, 36] width 600 height 21
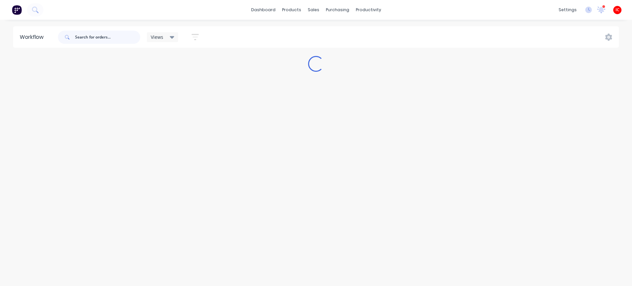
click at [118, 37] on input "text" at bounding box center [107, 37] width 65 height 13
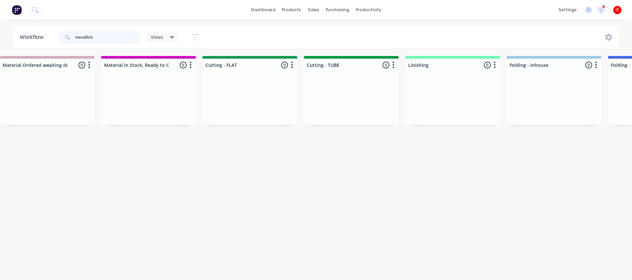
scroll to position [0, 495]
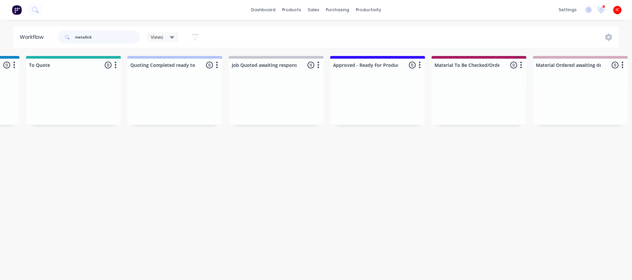
type input "metalink"
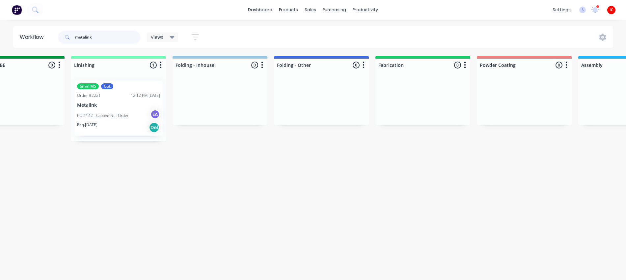
scroll to position [0, 1360]
drag, startPoint x: 109, startPoint y: 34, endPoint x: 51, endPoint y: 35, distance: 58.6
click at [51, 35] on header "Workflow metalink Views Save new view None (Default) edit [PERSON_NAME] edit [P…" at bounding box center [313, 36] width 600 height 21
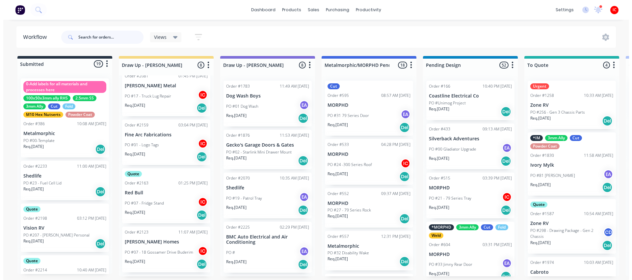
scroll to position [0, 0]
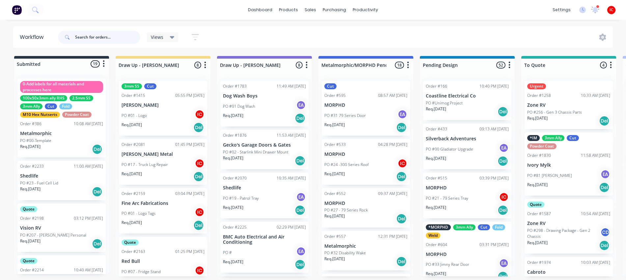
click at [107, 35] on input "text" at bounding box center [107, 37] width 65 height 13
type input "[PERSON_NAME]"
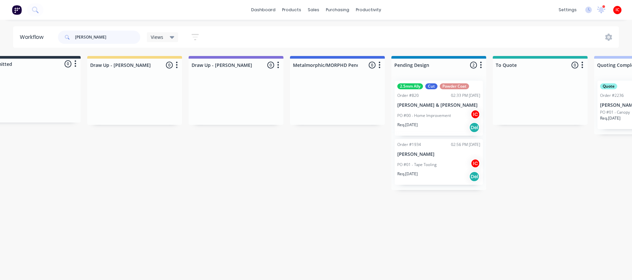
scroll to position [0, 33]
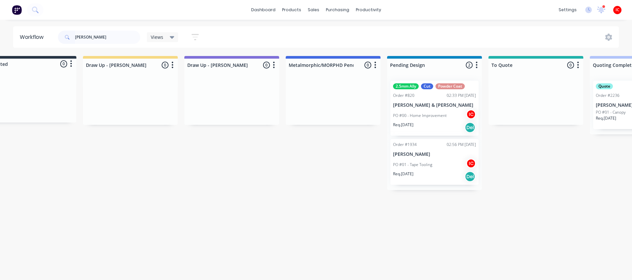
click at [423, 164] on p "PO #01 - Tape Tooling" at bounding box center [412, 165] width 39 height 6
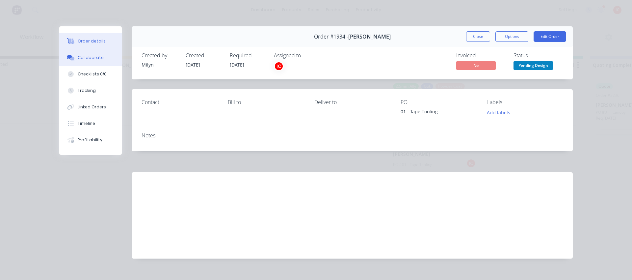
click at [90, 57] on div "Collaborate" at bounding box center [91, 58] width 26 height 6
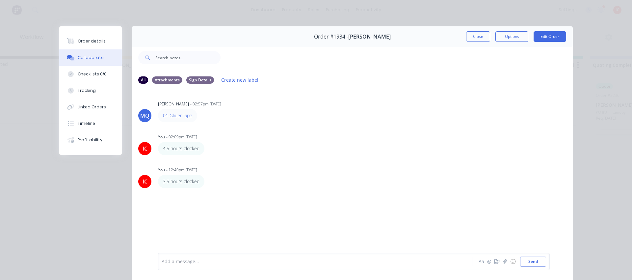
click at [262, 266] on div "Add a message..." at bounding box center [306, 261] width 288 height 10
click at [474, 37] on button "Close" at bounding box center [478, 36] width 24 height 11
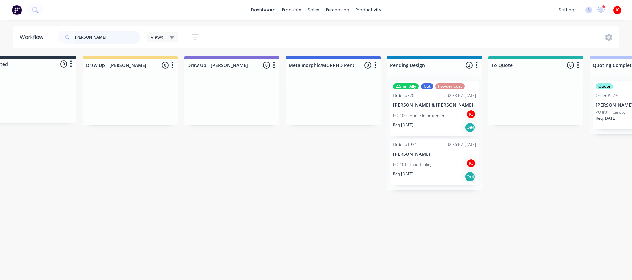
drag, startPoint x: 105, startPoint y: 39, endPoint x: 17, endPoint y: 41, distance: 88.3
click at [17, 42] on header "Workflow [PERSON_NAME] Views Save new view None (Default) edit [PERSON_NAME] ed…" at bounding box center [316, 36] width 606 height 21
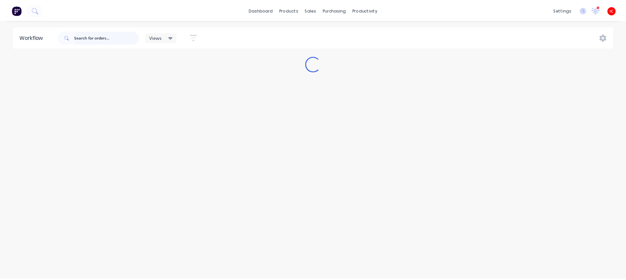
scroll to position [0, 0]
